Goal: Use online tool/utility: Utilize a website feature to perform a specific function

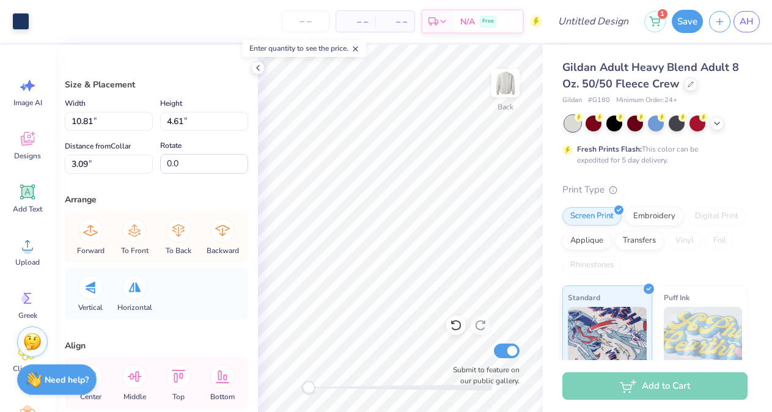
type input "11.00"
type input "4.83"
type input "3.00"
type input "10.81"
type input "4.61"
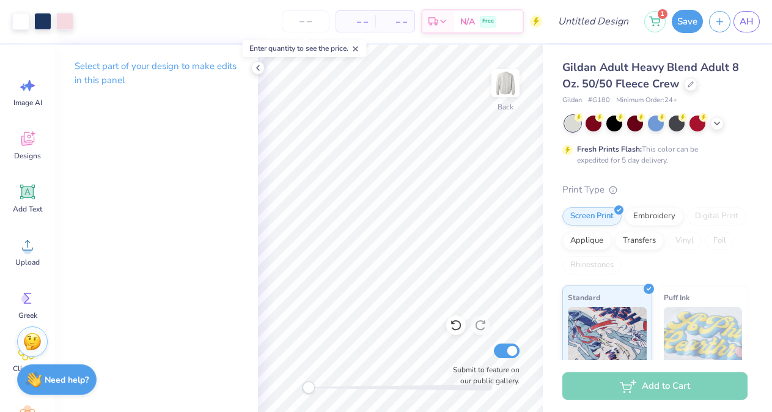
click at [27, 169] on div "Image AI Designs Add Text Upload Greek Clipart & logos Decorate" at bounding box center [28, 256] width 44 height 375
click at [28, 146] on icon at bounding box center [27, 139] width 18 height 18
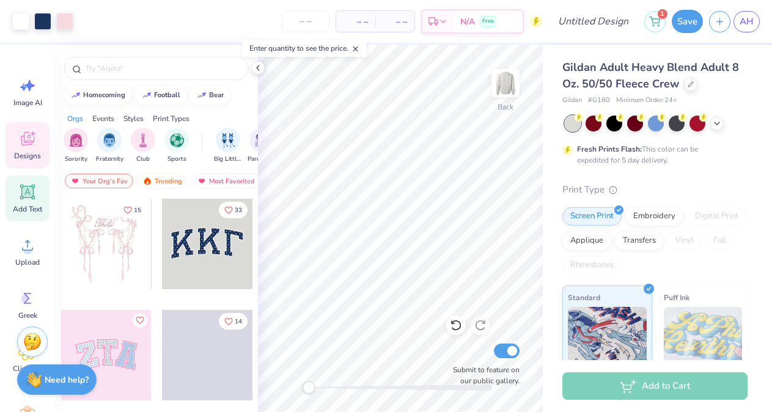
click at [33, 189] on icon at bounding box center [27, 192] width 15 height 15
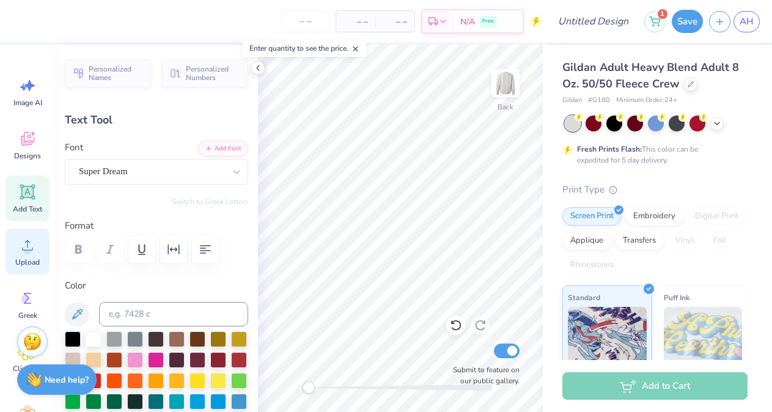
click at [35, 240] on icon at bounding box center [27, 245] width 18 height 18
click at [262, 68] on icon at bounding box center [258, 68] width 10 height 10
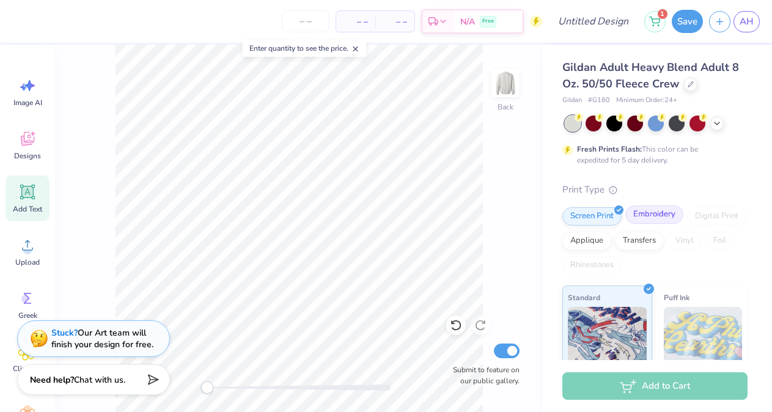
click at [644, 215] on div "Embroidery" at bounding box center [654, 214] width 58 height 18
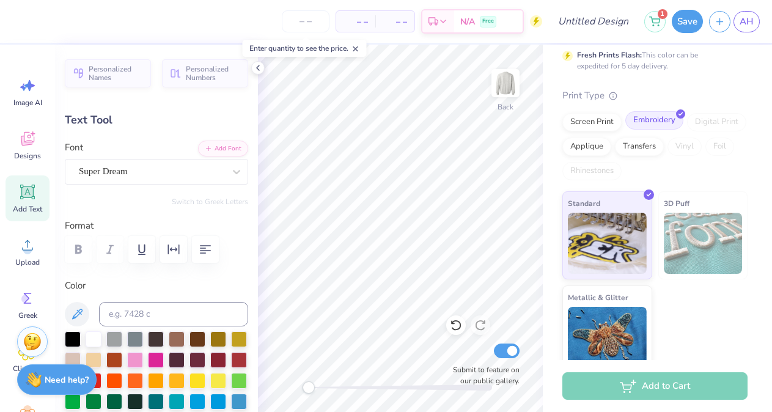
scroll to position [99, 0]
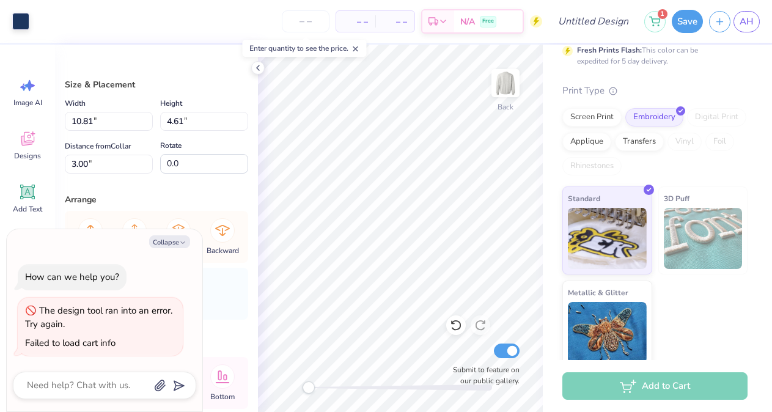
click at [181, 194] on div "Arrange" at bounding box center [156, 199] width 183 height 13
type textarea "x"
type input "10.72"
type input "4.48"
type input "3.12"
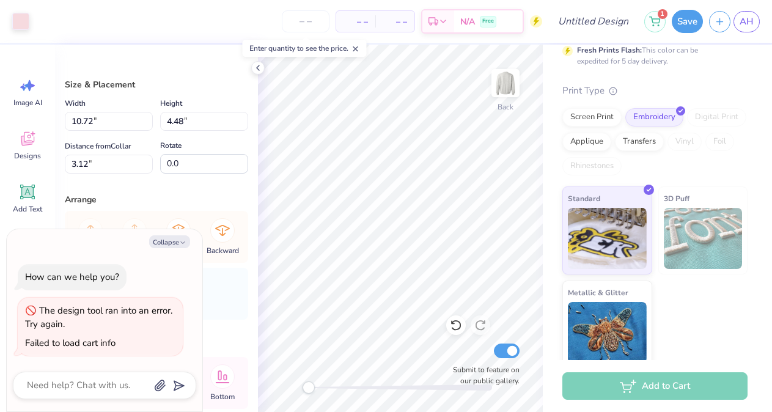
click at [252, 62] on div "Size & Placement Width 10.72 10.72 " Height 4.48 4.48 " Distance from Collar 3.…" at bounding box center [156, 228] width 203 height 367
click at [264, 65] on div at bounding box center [257, 67] width 13 height 13
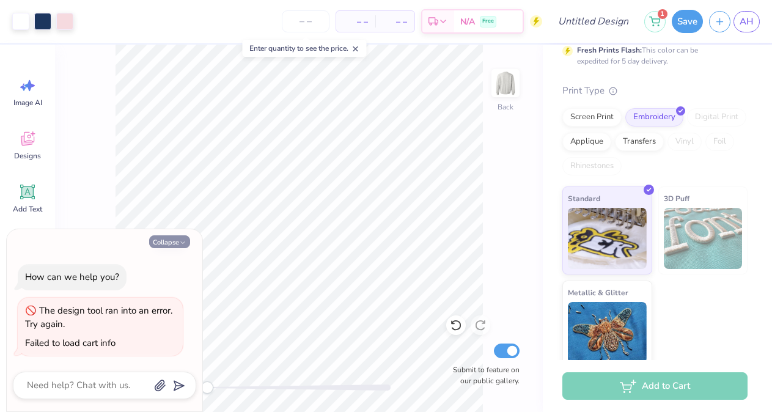
click at [171, 238] on button "Collapse" at bounding box center [169, 241] width 41 height 13
type textarea "x"
